Goal: Task Accomplishment & Management: Complete application form

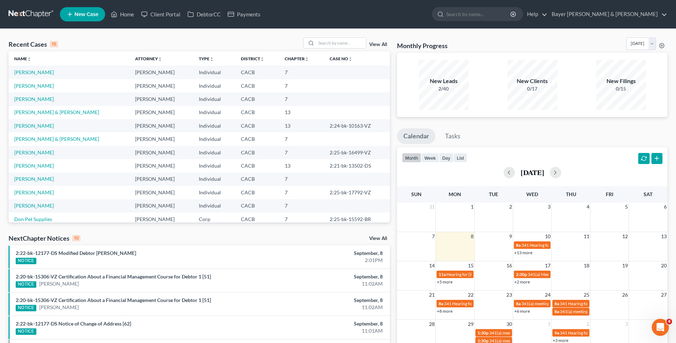
click at [89, 16] on span "New Case" at bounding box center [86, 14] width 24 height 5
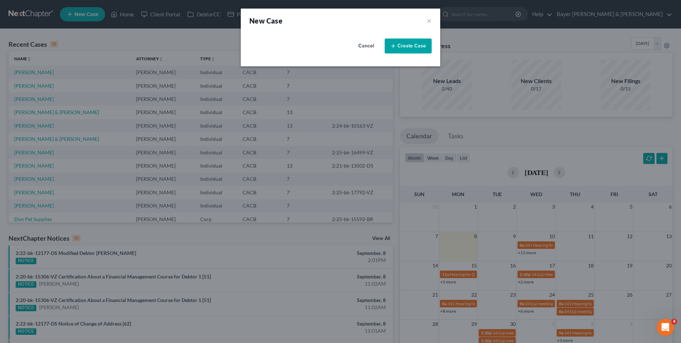
select select "7"
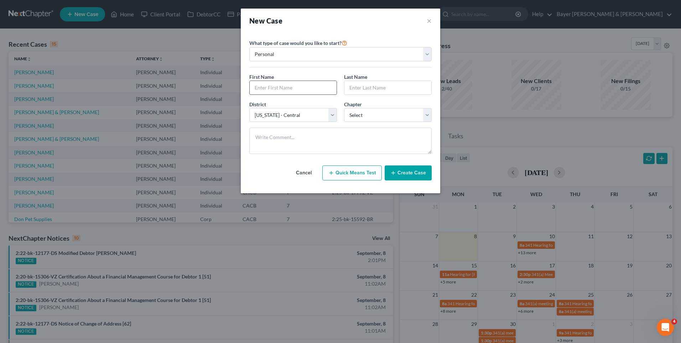
click at [285, 89] on input "text" at bounding box center [293, 88] width 87 height 14
type input "[PERSON_NAME]"
click at [363, 87] on input "text" at bounding box center [387, 88] width 87 height 14
type input "[PERSON_NAME]"
click at [367, 114] on select "Select 7 11 12 13" at bounding box center [388, 115] width 88 height 14
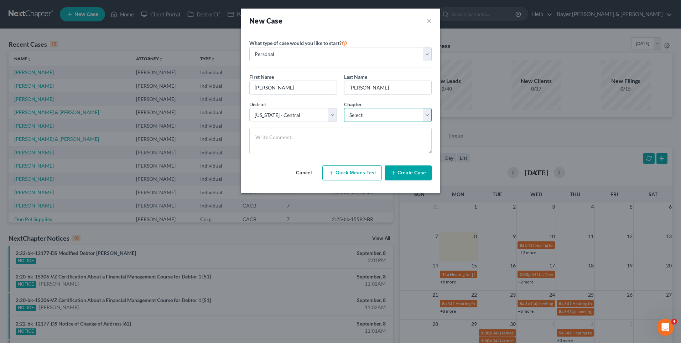
select select "0"
click at [344, 108] on select "Select 7 11 12 13" at bounding box center [388, 115] width 88 height 14
drag, startPoint x: 416, startPoint y: 173, endPoint x: 334, endPoint y: 216, distance: 92.3
click at [310, 227] on div "New Case × Please select case type * Bankruptcy Bankruptcy What type of case wo…" at bounding box center [340, 171] width 681 height 343
click at [415, 171] on button "Create Case" at bounding box center [408, 172] width 47 height 15
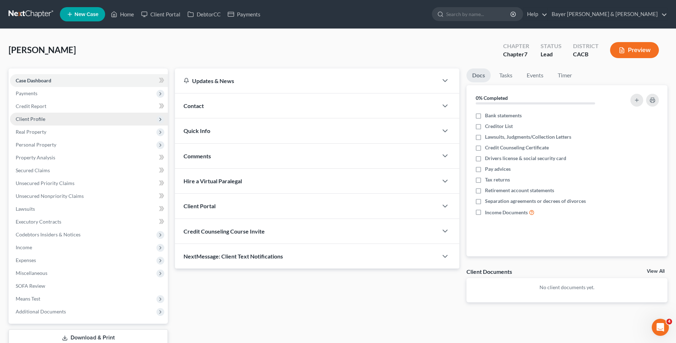
click at [43, 120] on span "Client Profile" at bounding box center [31, 119] width 30 height 6
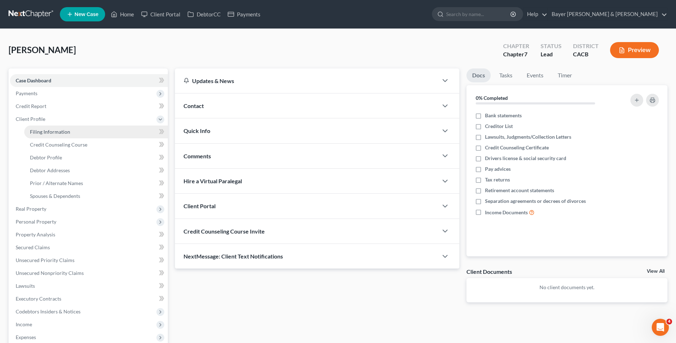
drag, startPoint x: 64, startPoint y: 134, endPoint x: 74, endPoint y: 133, distance: 10.7
click at [64, 134] on span "Filing Information" at bounding box center [50, 132] width 40 height 6
select select "1"
select select "0"
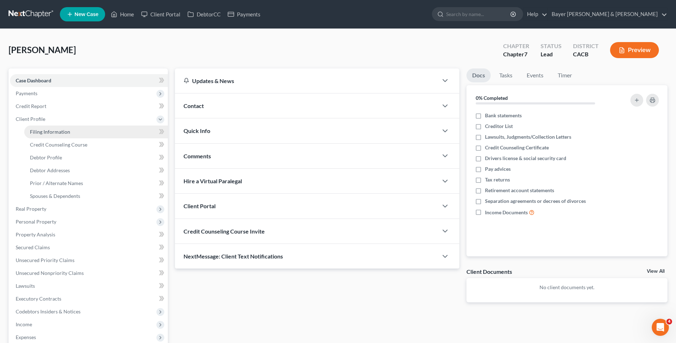
select select "7"
select select "4"
select select "0"
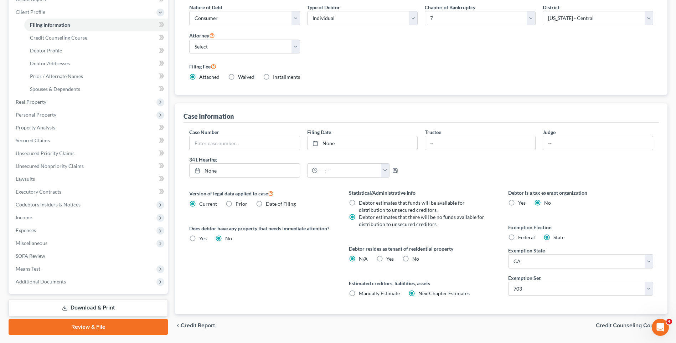
scroll to position [128, 0]
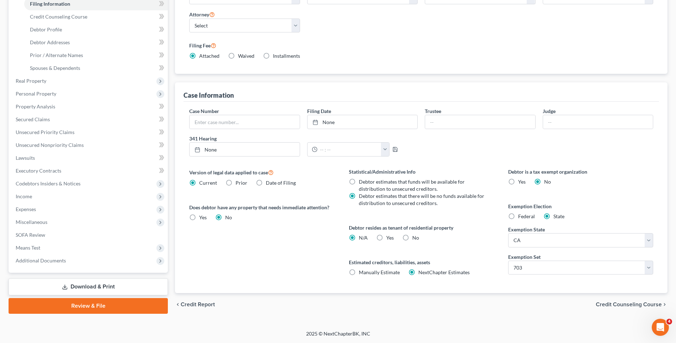
click at [386, 237] on label "Yes Yes" at bounding box center [389, 237] width 7 height 7
click at [389, 237] on input "Yes Yes" at bounding box center [391, 236] width 5 height 5
radio input "true"
radio input "false"
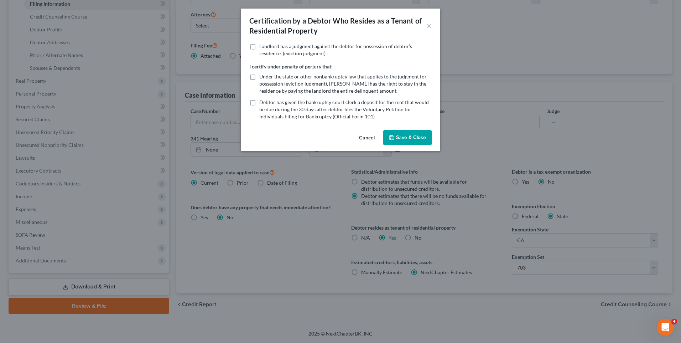
click at [399, 139] on button "Save & Close" at bounding box center [407, 137] width 48 height 15
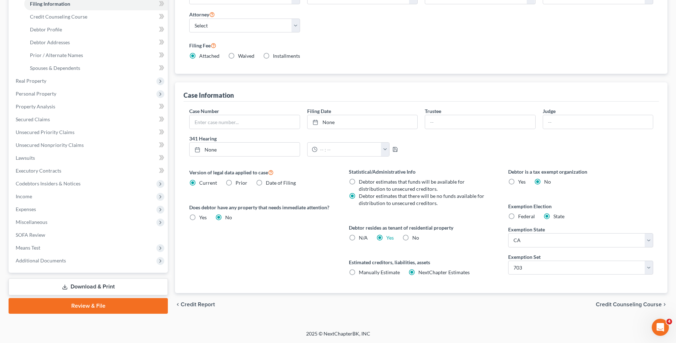
click at [630, 303] on span "Credit Counseling Course" at bounding box center [629, 304] width 66 height 6
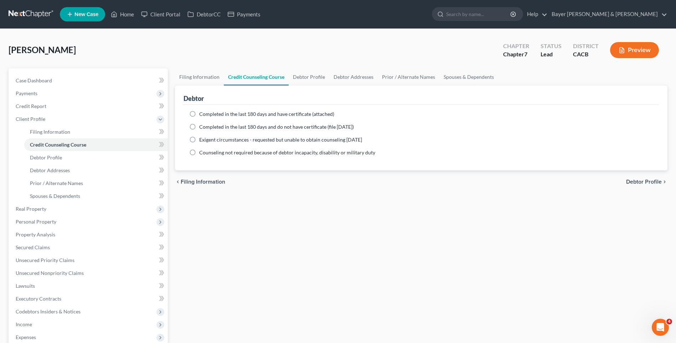
click at [199, 115] on label "Completed in the last 180 days and have certificate (attached)" at bounding box center [266, 113] width 135 height 7
click at [202, 115] on input "Completed in the last 180 days and have certificate (attached)" at bounding box center [204, 112] width 5 height 5
radio input "true"
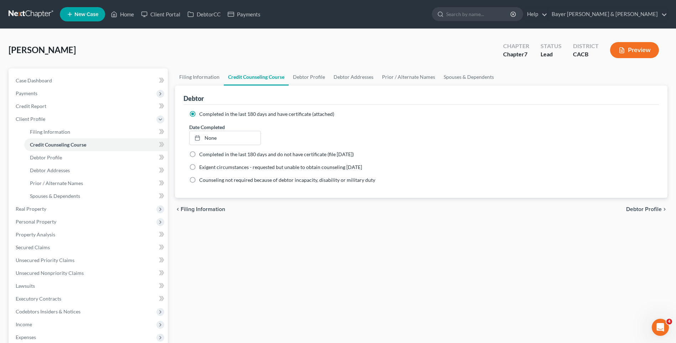
click at [637, 210] on span "Debtor Profile" at bounding box center [644, 209] width 36 height 6
select select "0"
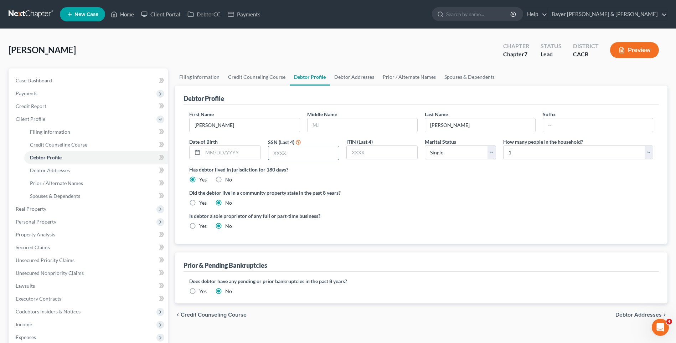
click at [278, 153] on input "text" at bounding box center [303, 153] width 71 height 14
type input "2468"
click at [489, 154] on select "Select Single Married Separated Divorced Widowed" at bounding box center [460, 152] width 71 height 14
select select "3"
click at [425, 145] on select "Select Single Married Separated Divorced Widowed" at bounding box center [460, 152] width 71 height 14
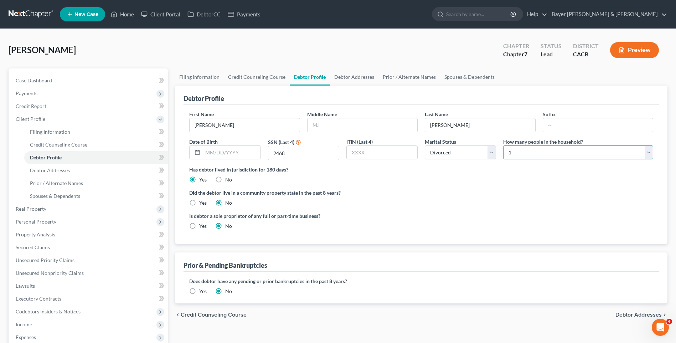
click at [515, 154] on select "Select 1 2 3 4 5 6 7 8 9 10 11 12 13 14 15 16 17 18 19 20" at bounding box center [578, 152] width 150 height 14
select select "2"
click at [503, 145] on select "Select 1 2 3 4 5 6 7 8 9 10 11 12 13 14 15 16 17 18 19 20" at bounding box center [578, 152] width 150 height 14
click at [199, 199] on label "Yes" at bounding box center [202, 202] width 7 height 7
click at [202, 199] on input "Yes" at bounding box center [204, 201] width 5 height 5
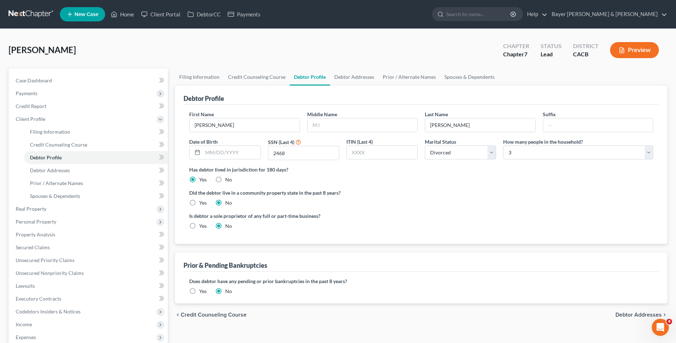
radio input "true"
radio input "false"
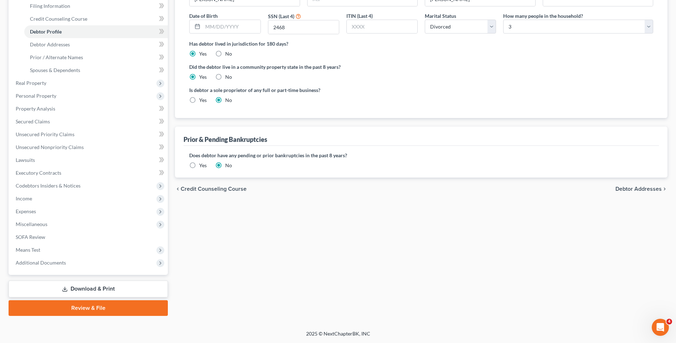
click at [626, 189] on span "Debtor Addresses" at bounding box center [638, 189] width 46 height 6
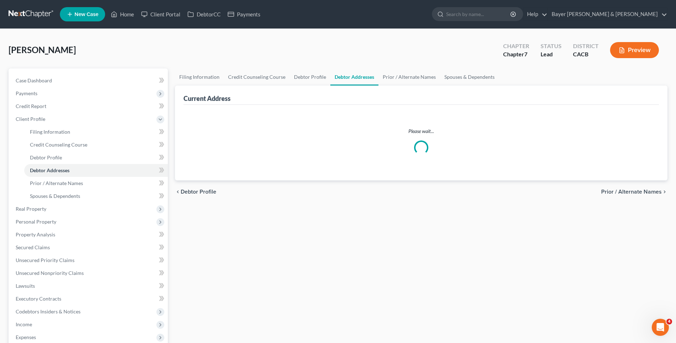
select select "0"
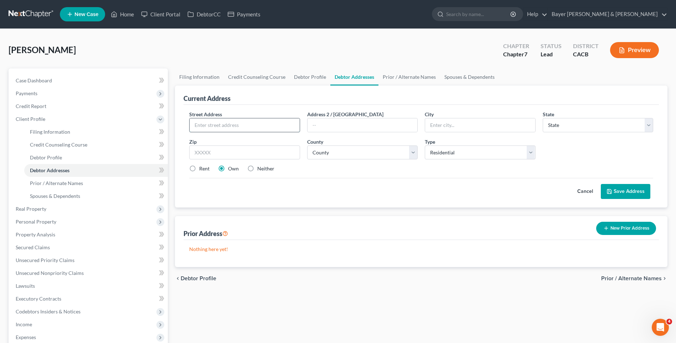
drag, startPoint x: 250, startPoint y: 125, endPoint x: 254, endPoint y: 125, distance: 4.6
click at [254, 125] on input "text" at bounding box center [245, 125] width 110 height 14
type input "[STREET_ADDRESS][PERSON_NAME][PERSON_NAME]"
click at [341, 128] on input "text" at bounding box center [362, 125] width 110 height 14
click at [445, 124] on input "text" at bounding box center [480, 125] width 110 height 14
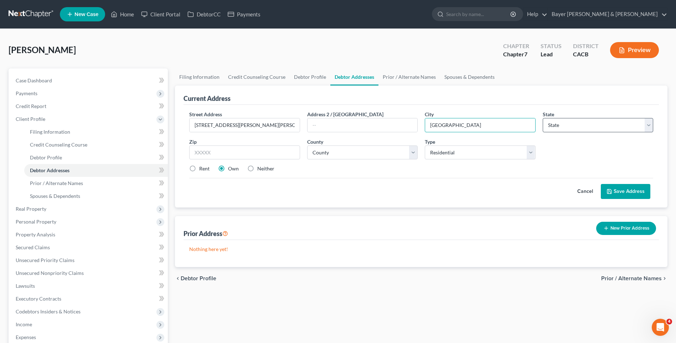
type input "[GEOGRAPHIC_DATA]"
click at [592, 128] on select "State [US_STATE] AK AR AZ CA CO CT DE DC [GEOGRAPHIC_DATA] [GEOGRAPHIC_DATA] GU…" at bounding box center [598, 125] width 110 height 14
select select "4"
click at [543, 118] on select "State [US_STATE] AK AR AZ CA CO CT DE DC [GEOGRAPHIC_DATA] [GEOGRAPHIC_DATA] GU…" at bounding box center [598, 125] width 110 height 14
click at [222, 150] on input "text" at bounding box center [244, 152] width 110 height 14
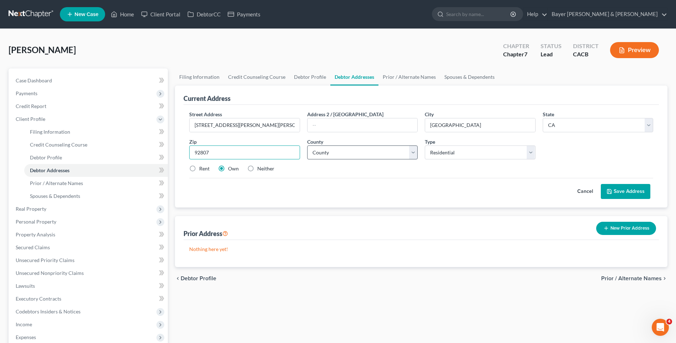
type input "92807"
click at [351, 153] on select "County [GEOGRAPHIC_DATA] [GEOGRAPHIC_DATA] [GEOGRAPHIC_DATA] [GEOGRAPHIC_DATA] …" at bounding box center [362, 152] width 110 height 14
select select "29"
click at [307, 145] on select "County [GEOGRAPHIC_DATA] [GEOGRAPHIC_DATA] [GEOGRAPHIC_DATA] [GEOGRAPHIC_DATA] …" at bounding box center [362, 152] width 110 height 14
drag, startPoint x: 193, startPoint y: 168, endPoint x: 200, endPoint y: 167, distance: 7.2
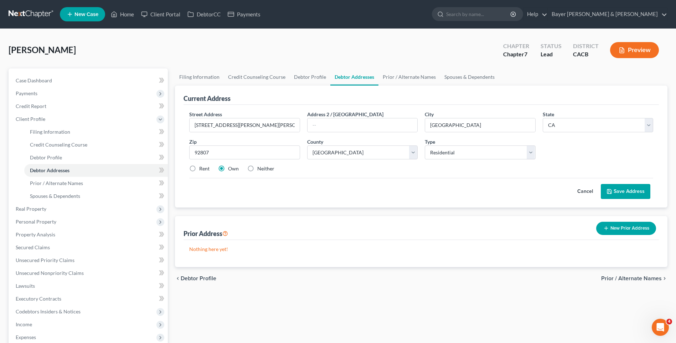
click at [199, 168] on label "Rent" at bounding box center [204, 168] width 10 height 7
click at [202, 168] on input "Rent" at bounding box center [204, 167] width 5 height 5
radio input "true"
click at [620, 189] on button "Save Address" at bounding box center [626, 191] width 50 height 15
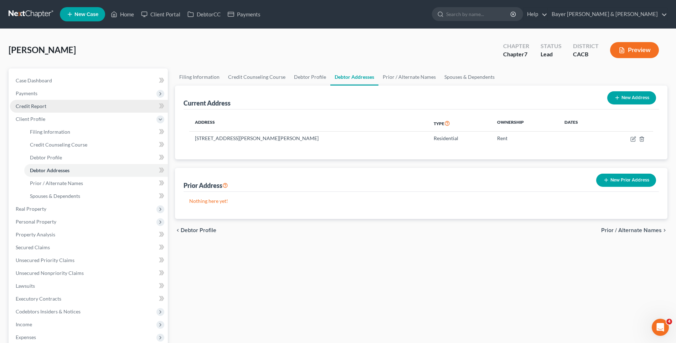
click at [40, 109] on span "Credit Report" at bounding box center [31, 106] width 31 height 6
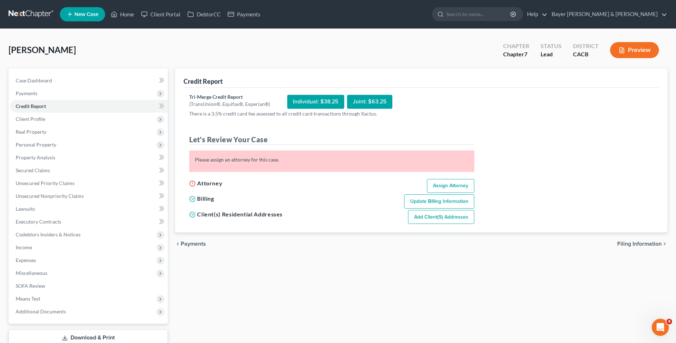
click at [444, 184] on link "Assign Attorney" at bounding box center [450, 186] width 47 height 14
select select "1"
select select "0"
select select "7"
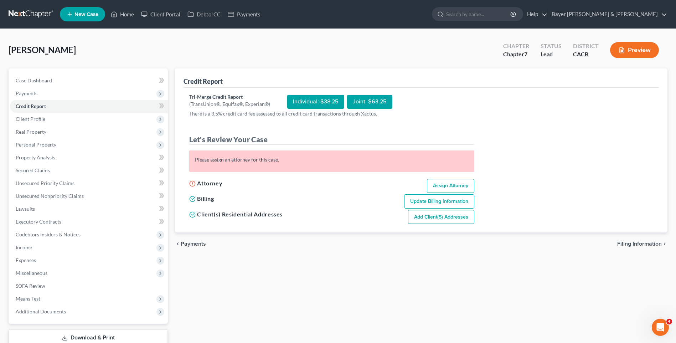
select select "4"
select select "0"
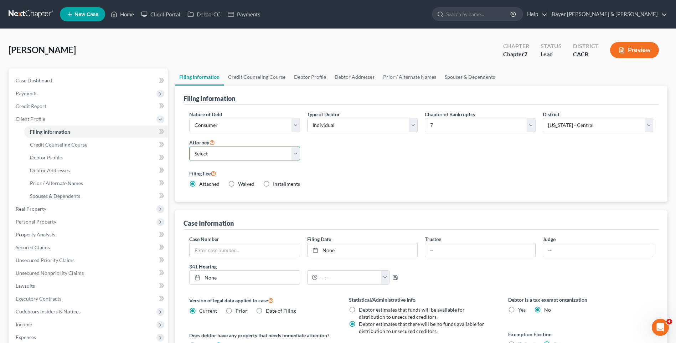
click at [295, 155] on select "Select [PERSON_NAME] - CACB [PERSON_NAME] - CACB [PERSON_NAME] - CACB" at bounding box center [244, 153] width 110 height 14
select select "1"
click at [189, 146] on select "Select [PERSON_NAME] - CACB [PERSON_NAME] - CACB [PERSON_NAME] - CACB" at bounding box center [244, 153] width 110 height 14
click at [35, 105] on span "Credit Report" at bounding box center [31, 106] width 31 height 6
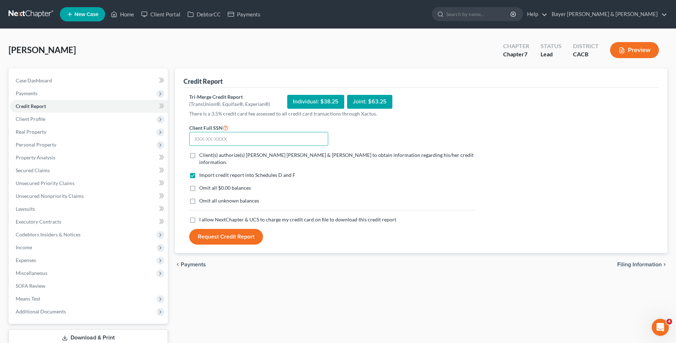
click at [204, 139] on input "text" at bounding box center [258, 139] width 139 height 14
type input "558-89-2468"
click at [199, 154] on label "Client(s) authorize(s) [PERSON_NAME] [PERSON_NAME] & [PERSON_NAME] to obtain in…" at bounding box center [336, 158] width 275 height 14
click at [202, 154] on input "Client(s) authorize(s) [PERSON_NAME] [PERSON_NAME] & [PERSON_NAME] to obtain in…" at bounding box center [204, 153] width 5 height 5
checkbox input "true"
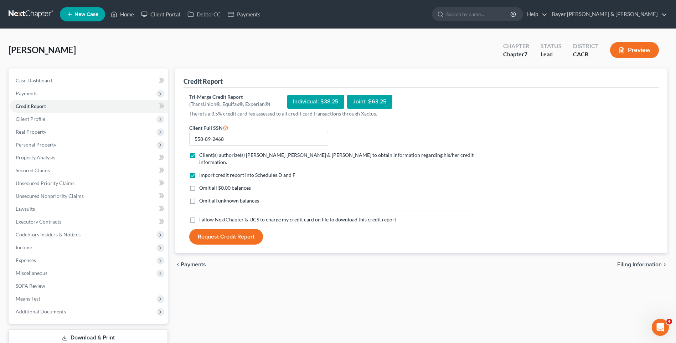
click at [199, 184] on label "Omit all $0.00 balances" at bounding box center [225, 187] width 52 height 7
click at [202, 184] on input "Omit all $0.00 balances" at bounding box center [204, 186] width 5 height 5
checkbox input "true"
click at [199, 216] on label "I allow NextChapter & UCS to charge my credit card on file to download this cre…" at bounding box center [297, 219] width 197 height 7
click at [202, 216] on input "I allow NextChapter & UCS to charge my credit card on file to download this cre…" at bounding box center [204, 218] width 5 height 5
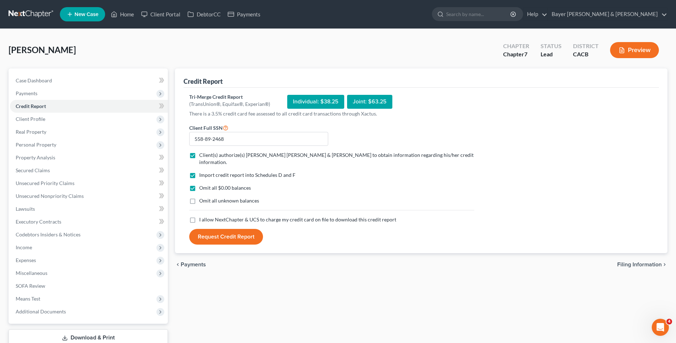
checkbox input "true"
click at [224, 230] on button "Request Credit Report" at bounding box center [226, 237] width 74 height 16
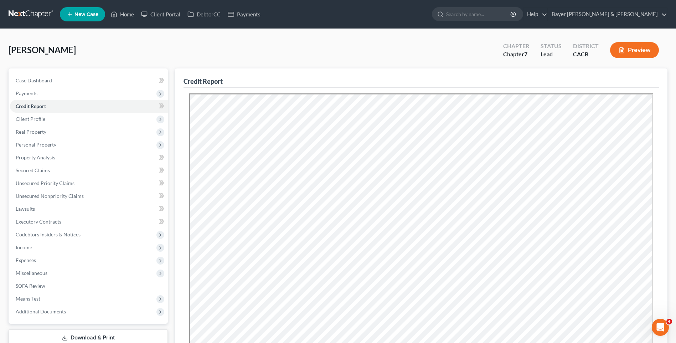
click at [644, 53] on button "Preview" at bounding box center [634, 50] width 49 height 16
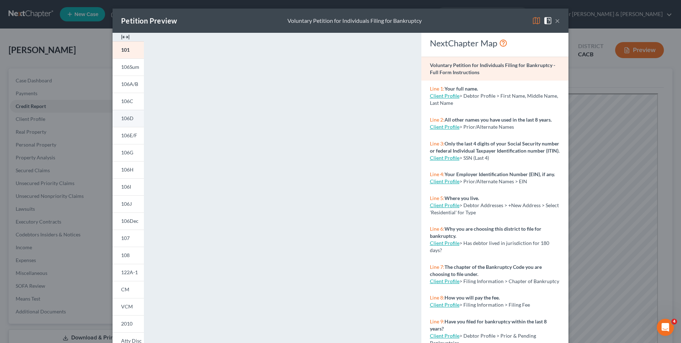
click at [127, 119] on span "106D" at bounding box center [127, 118] width 12 height 6
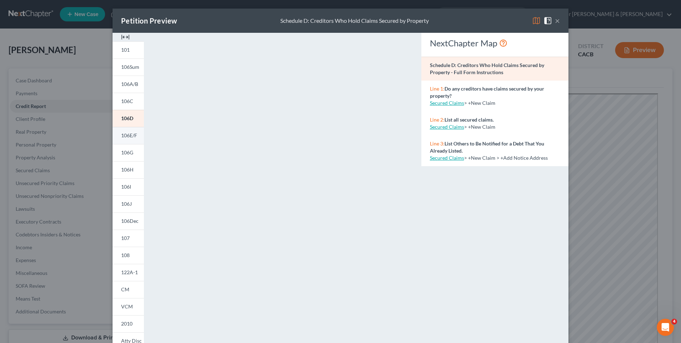
click at [128, 134] on span "106E/F" at bounding box center [129, 135] width 16 height 6
